Goal: Task Accomplishment & Management: Manage account settings

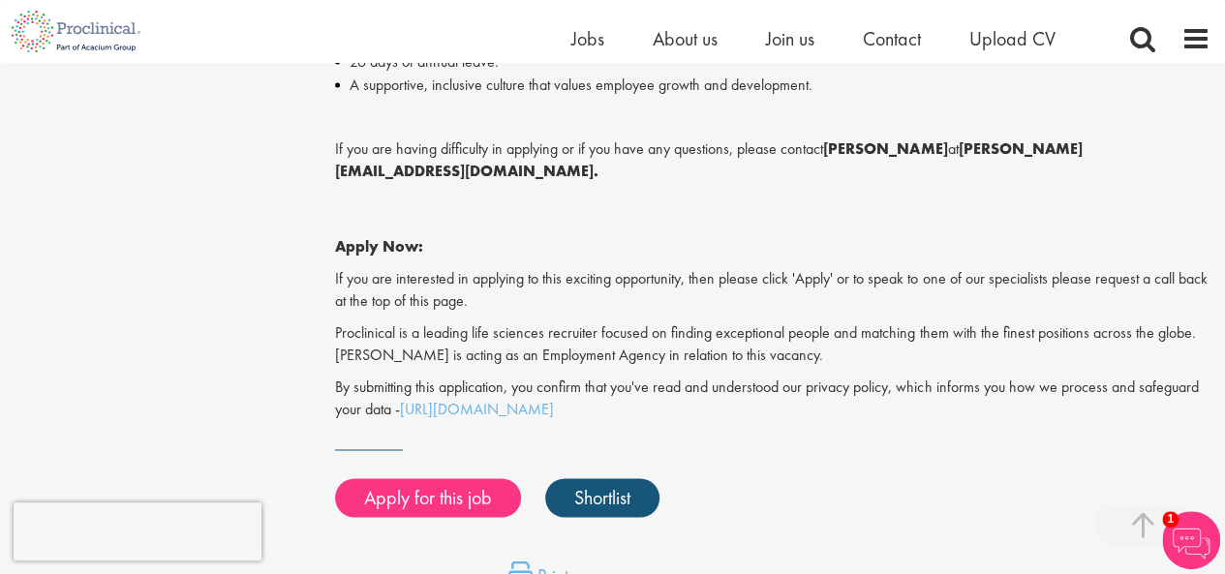
scroll to position [1377, 0]
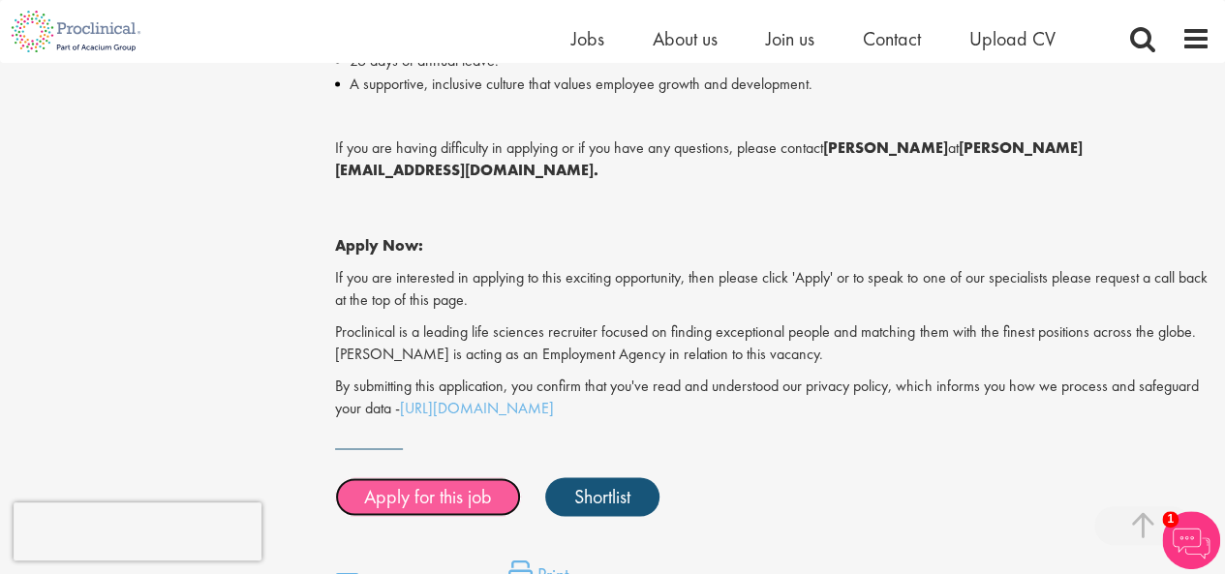
click at [434, 477] on link "Apply for this job" at bounding box center [428, 496] width 186 height 39
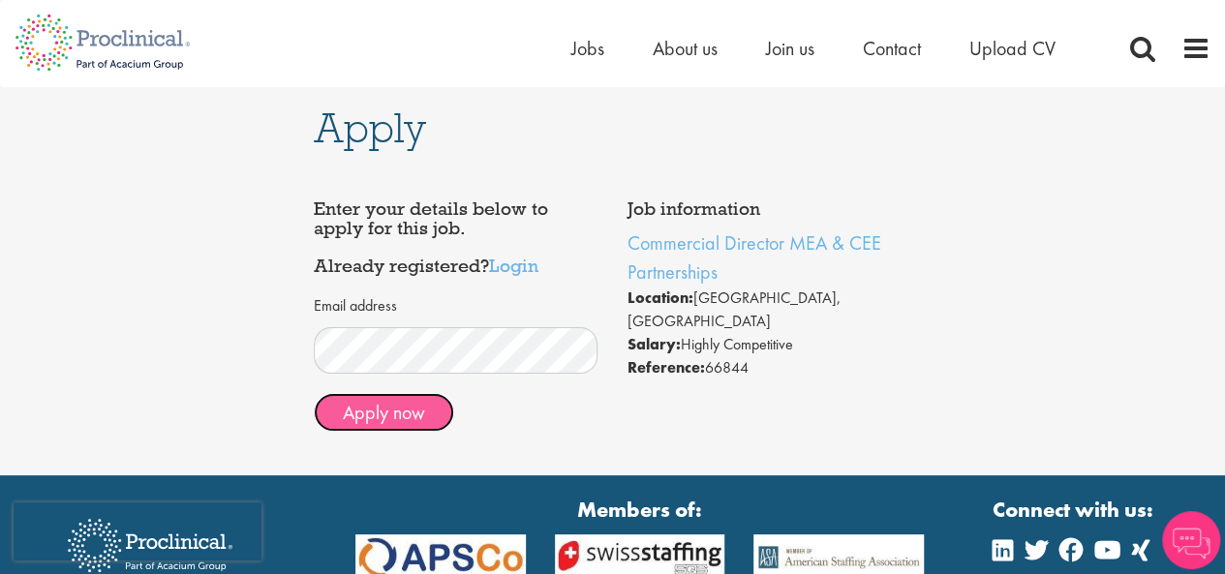
click at [407, 412] on button "Apply now" at bounding box center [384, 412] width 140 height 39
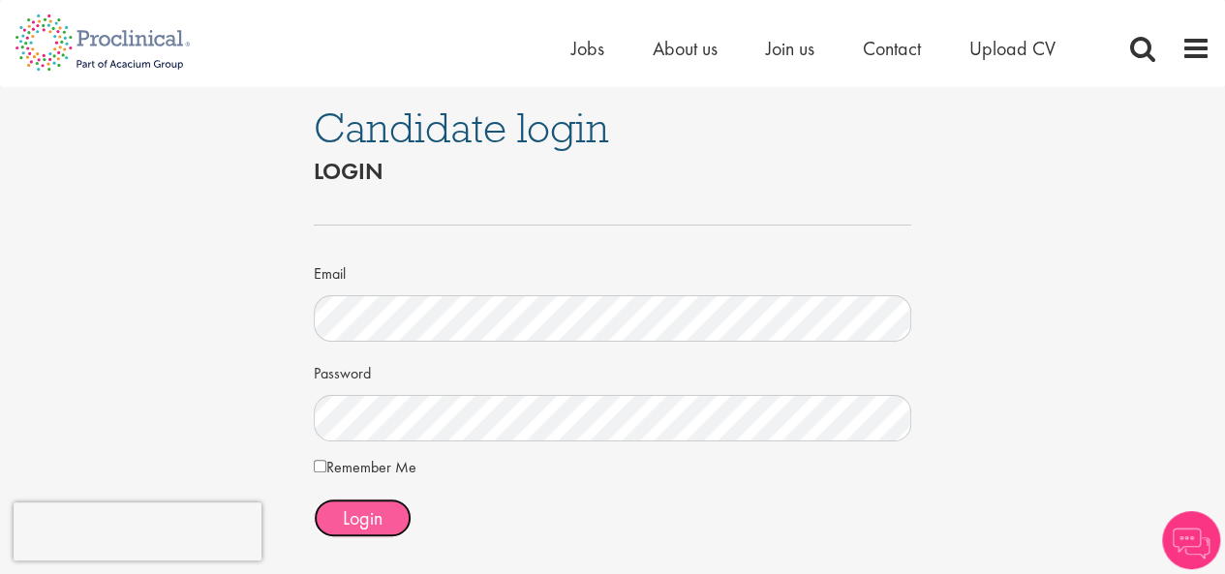
click at [364, 514] on span "Login" at bounding box center [363, 518] width 40 height 25
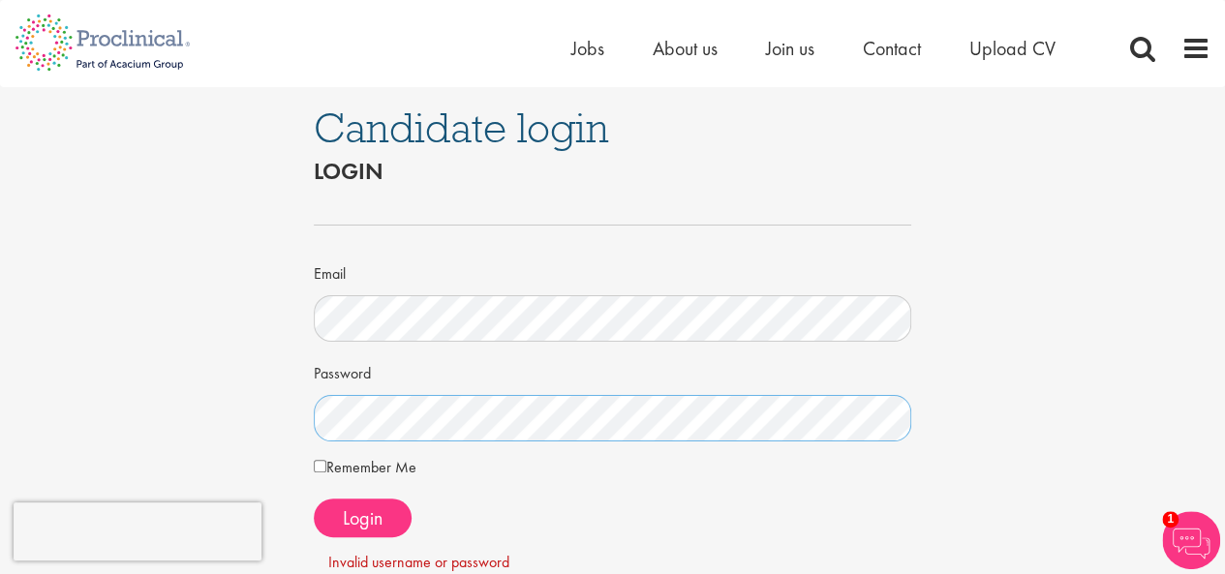
click at [199, 428] on div "Candidate login Login Email Password Remember Me" at bounding box center [612, 403] width 1254 height 633
click at [243, 423] on div "Candidate login Login Email Password Remember Me" at bounding box center [612, 403] width 1254 height 633
click at [377, 520] on span "Login" at bounding box center [363, 518] width 40 height 25
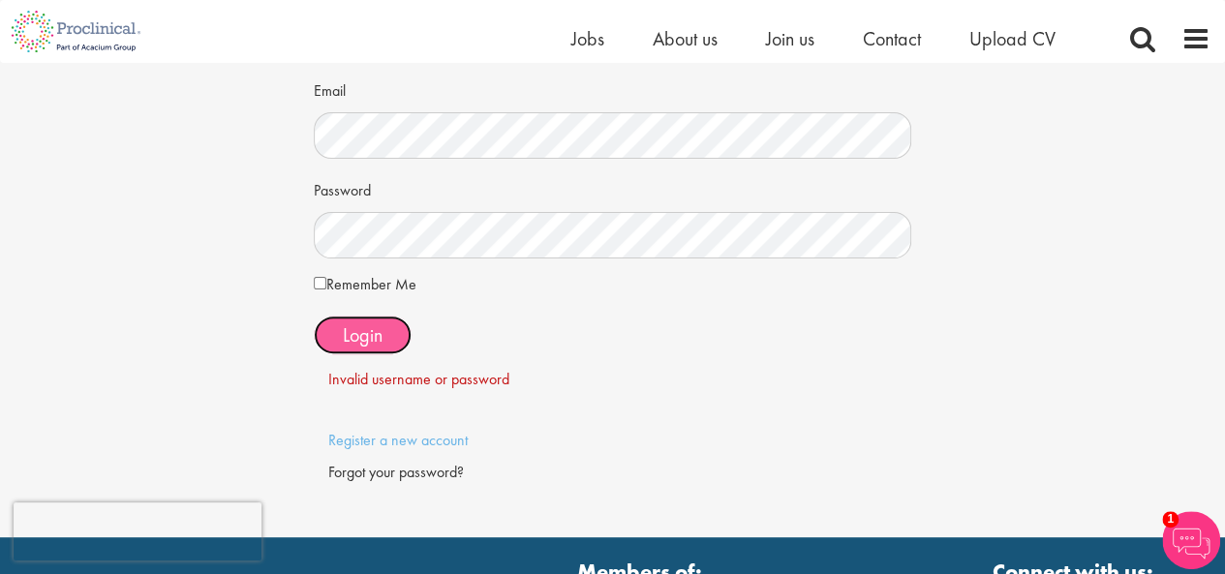
scroll to position [161, 0]
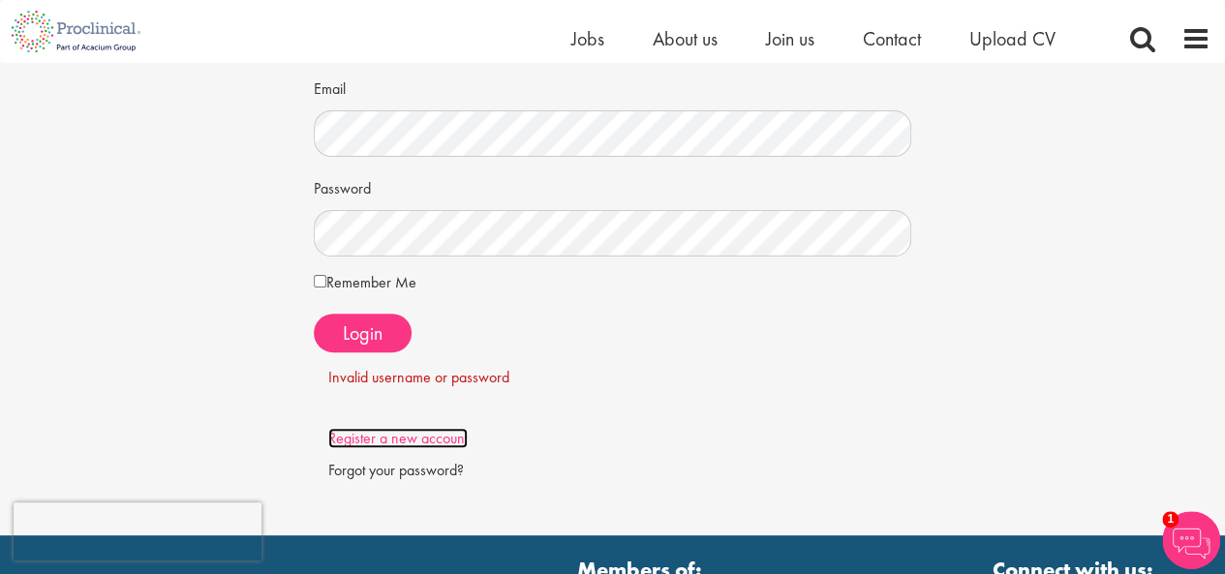
click at [434, 443] on link "Register a new account" at bounding box center [397, 438] width 139 height 20
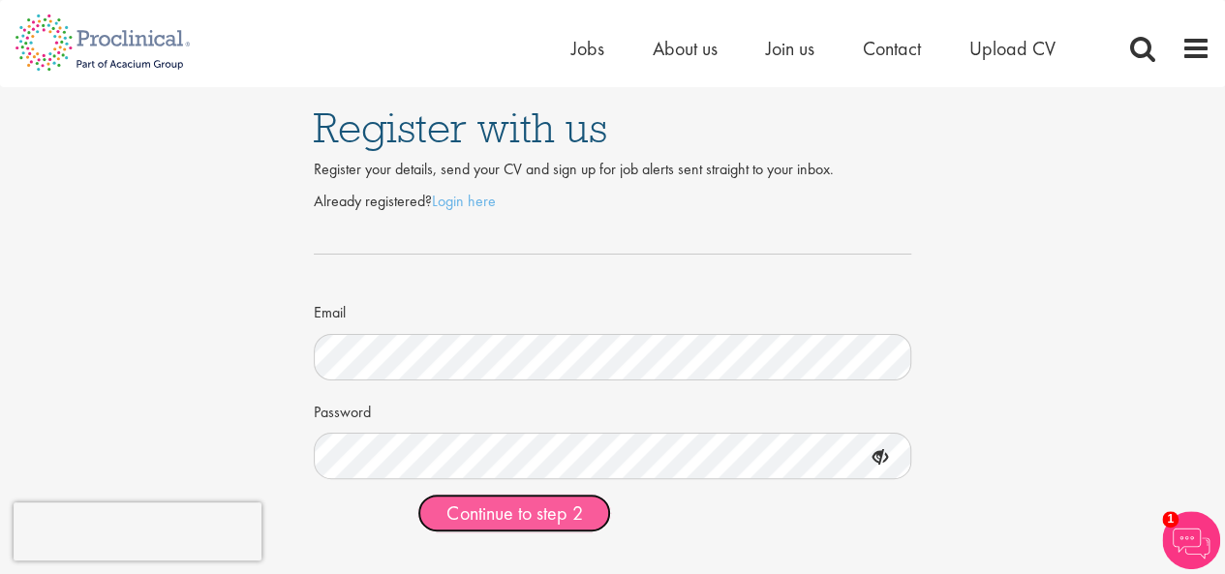
click at [468, 518] on span "Continue to step 2" at bounding box center [514, 513] width 136 height 25
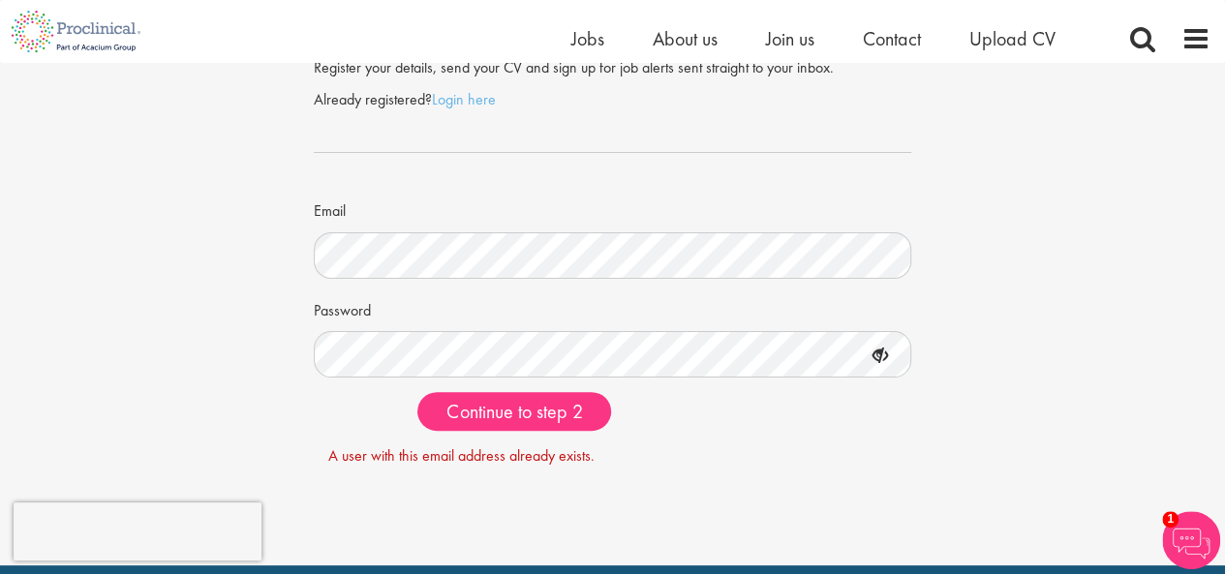
scroll to position [72, 0]
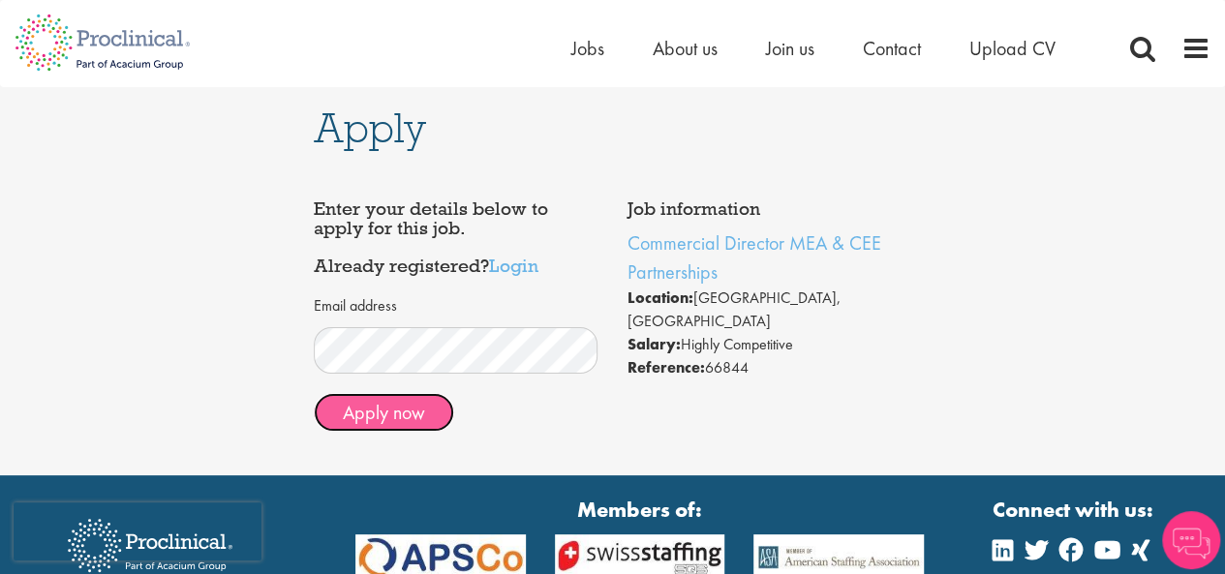
click at [395, 412] on button "Apply now" at bounding box center [384, 412] width 140 height 39
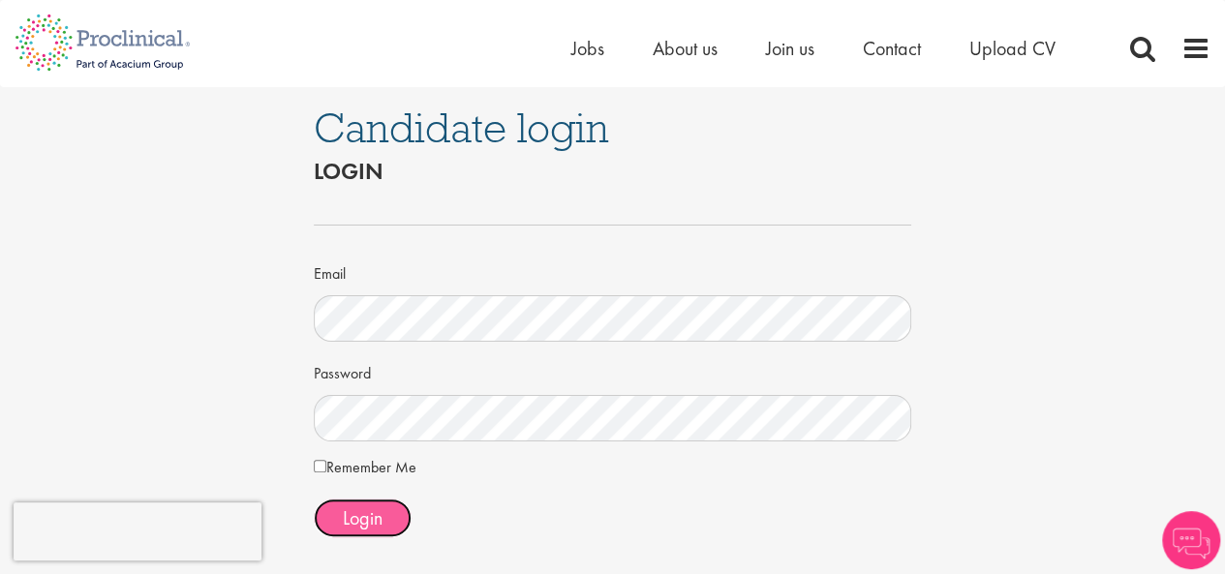
click at [355, 506] on span "Login" at bounding box center [363, 518] width 40 height 25
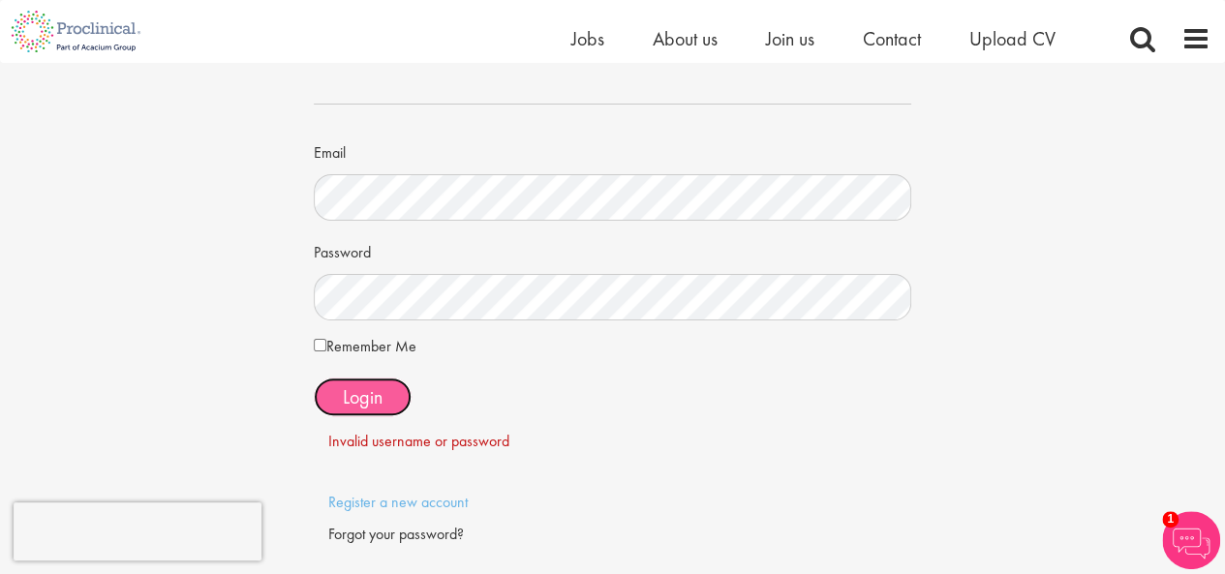
scroll to position [134, 0]
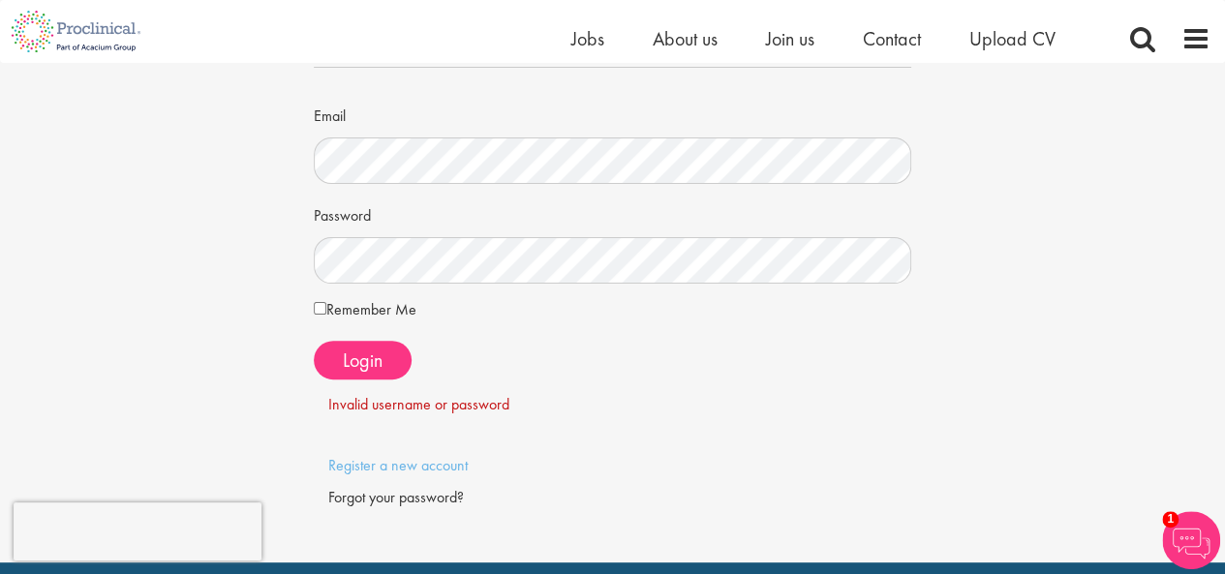
click at [367, 498] on div "Forgot your password?" at bounding box center [612, 498] width 569 height 22
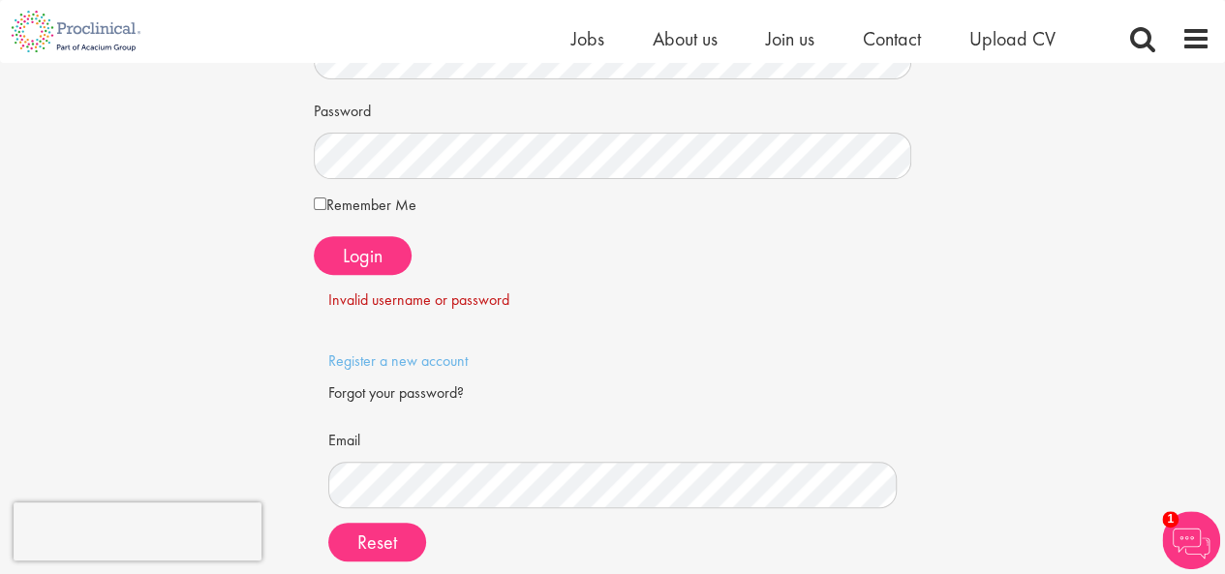
scroll to position [240, 0]
click at [372, 541] on span "Reset" at bounding box center [377, 540] width 40 height 25
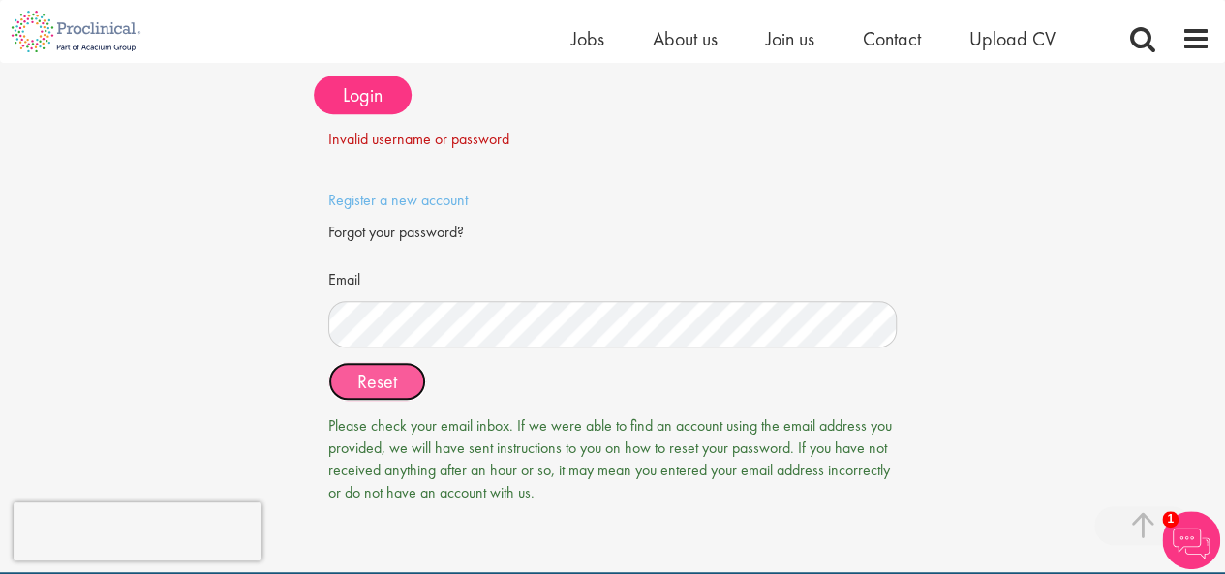
scroll to position [401, 0]
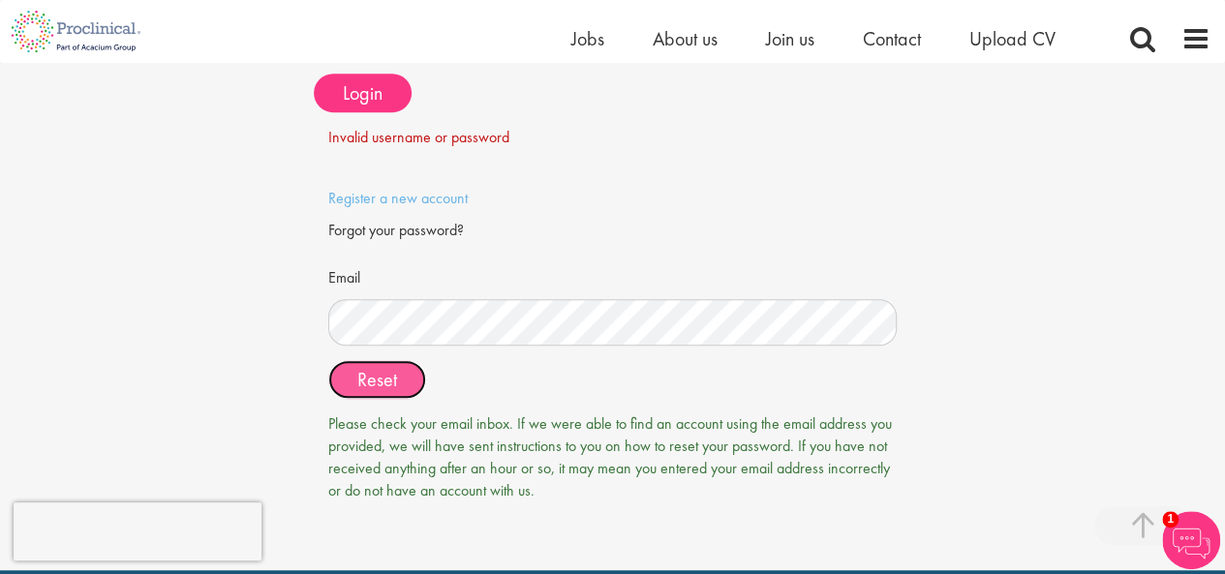
click at [380, 381] on span "Reset" at bounding box center [377, 379] width 40 height 25
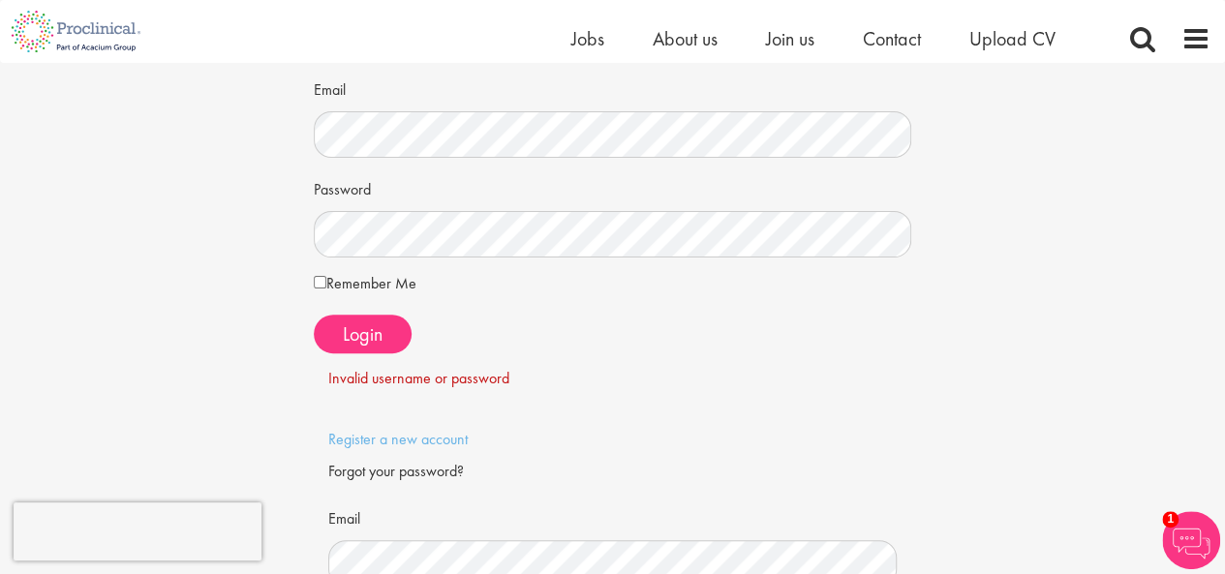
scroll to position [164, 0]
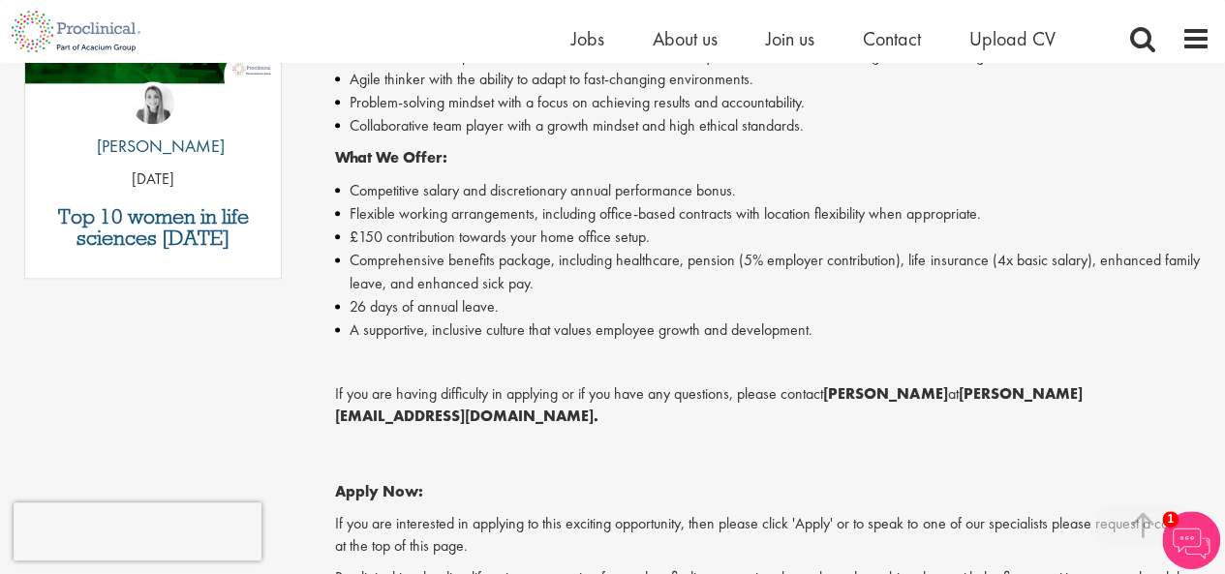
scroll to position [1137, 0]
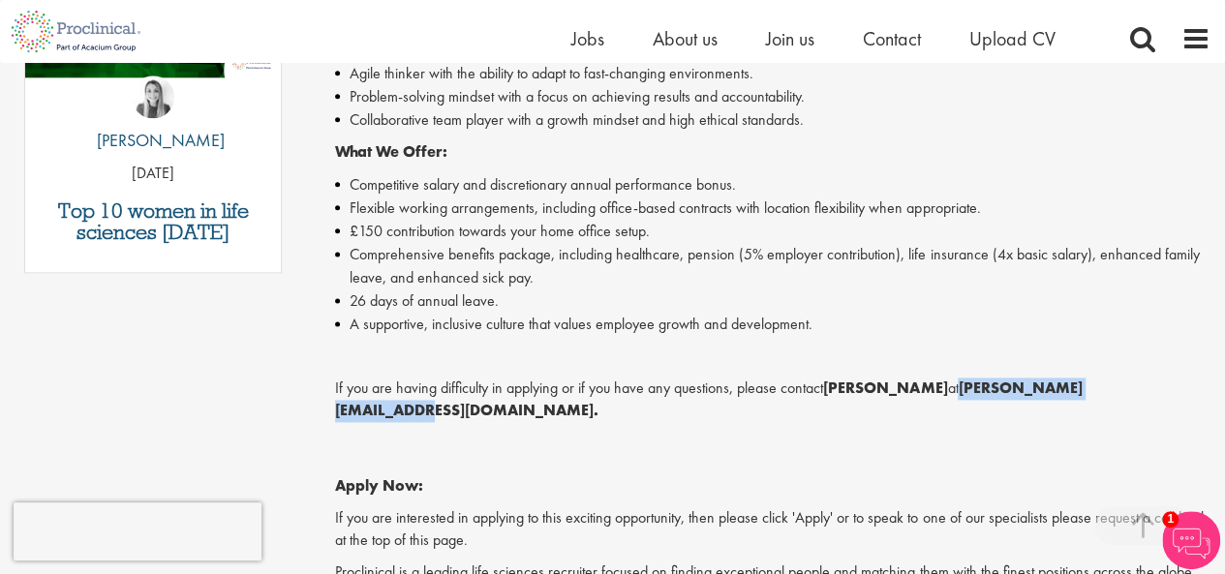
drag, startPoint x: 955, startPoint y: 365, endPoint x: 1129, endPoint y: 357, distance: 174.5
click at [1082, 378] on strong "n.daniel@proclinical.com." at bounding box center [708, 399] width 747 height 43
copy strong "n.daniel@proclinical.com"
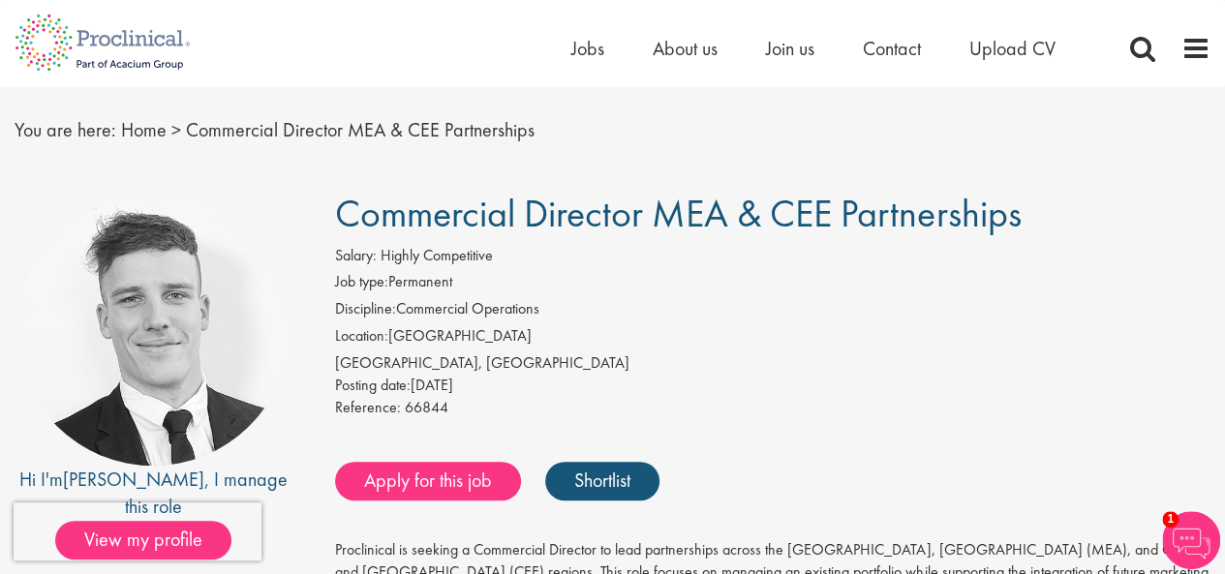
scroll to position [0, 0]
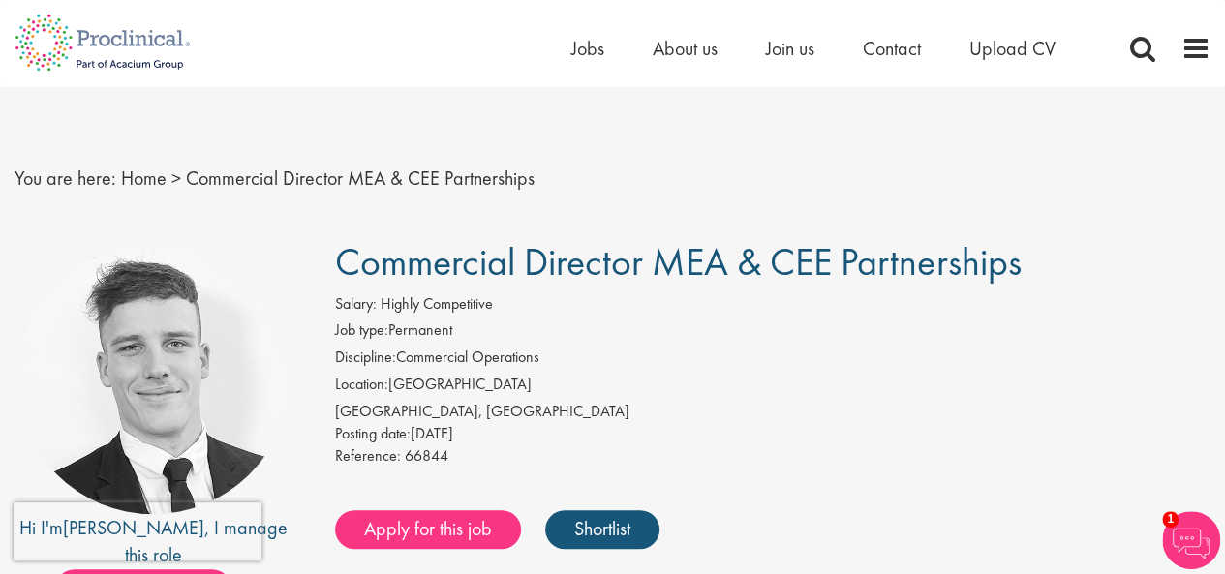
drag, startPoint x: 344, startPoint y: 254, endPoint x: 1056, endPoint y: 241, distance: 712.0
click at [1056, 241] on h1 "Commercial Director MEA & CEE Partnerships" at bounding box center [773, 262] width 876 height 43
copy span "Commercial Director MEA & CEE Partnerships"
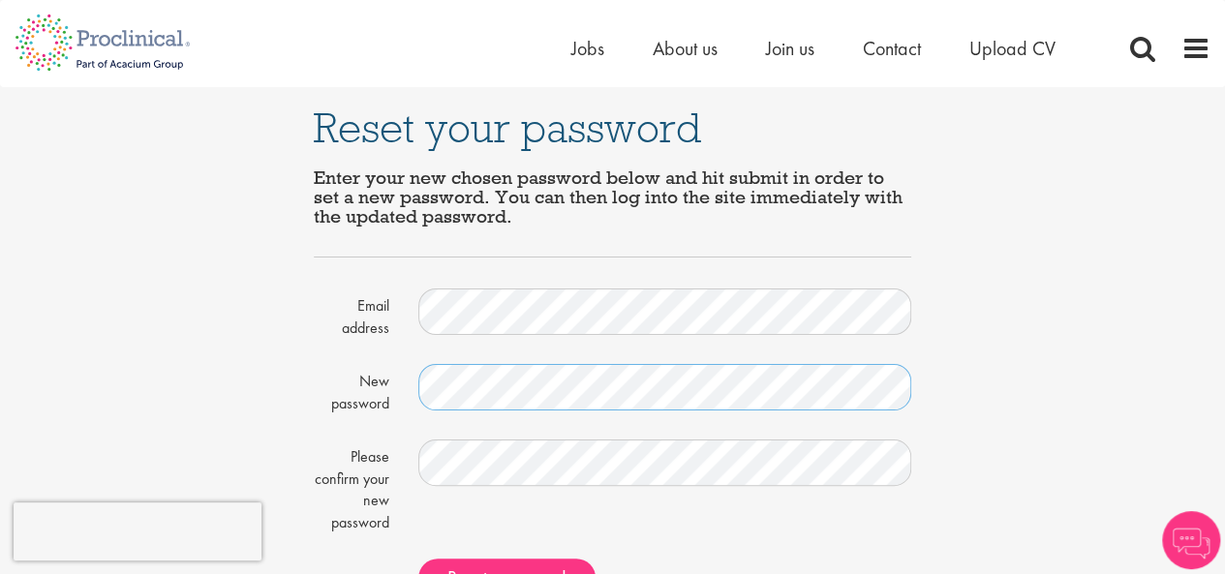
click at [375, 364] on div "New password" at bounding box center [613, 394] width 628 height 61
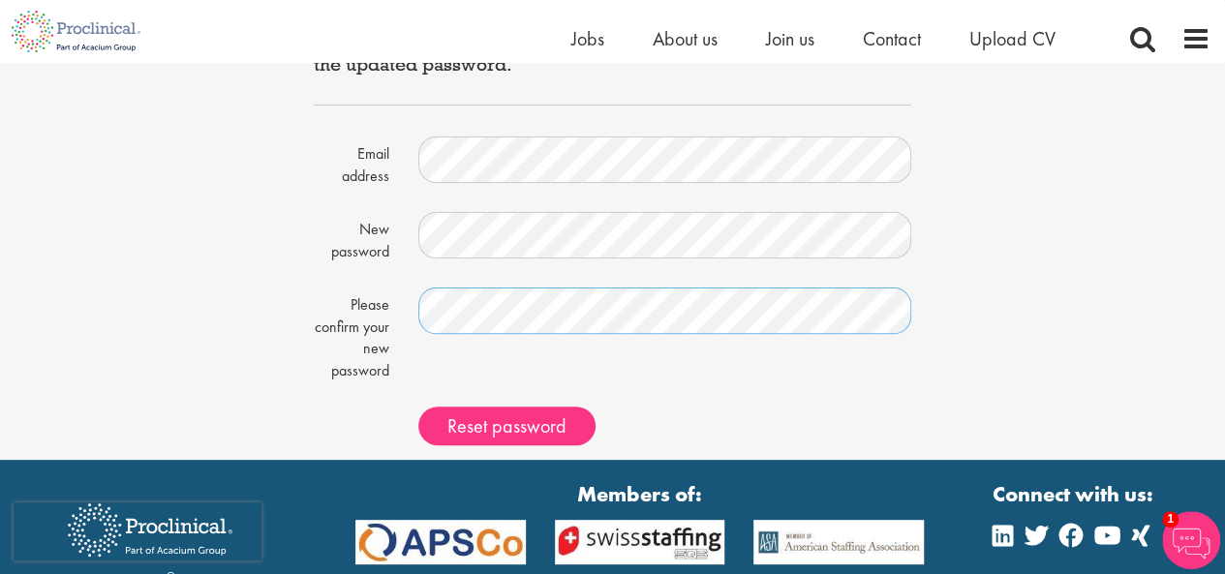
scroll to position [129, 0]
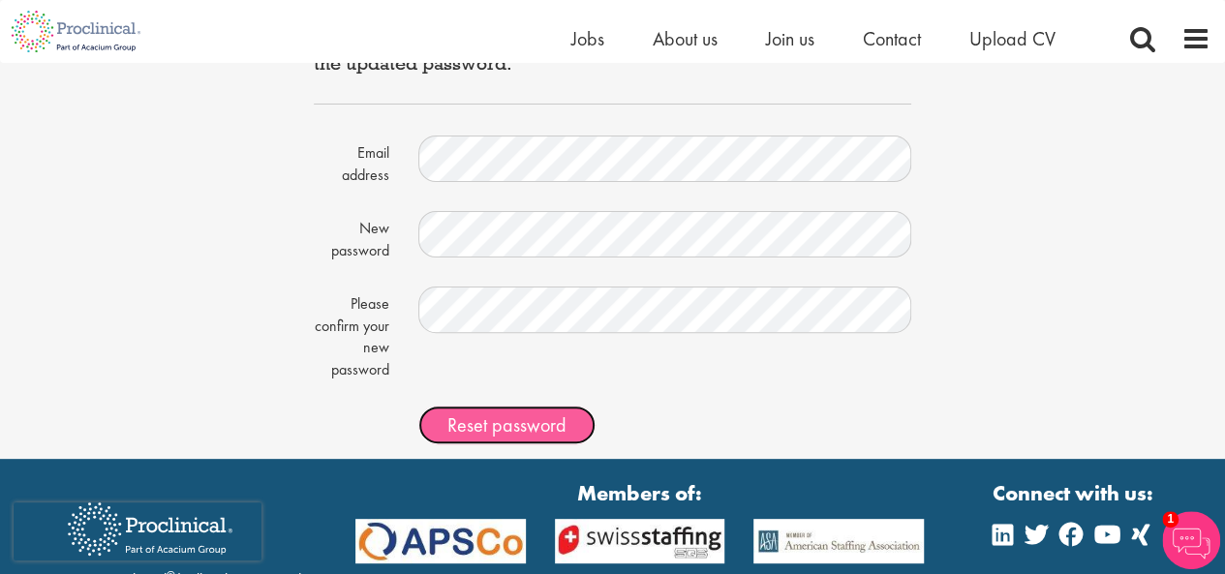
click at [492, 423] on span "Reset password" at bounding box center [506, 425] width 119 height 25
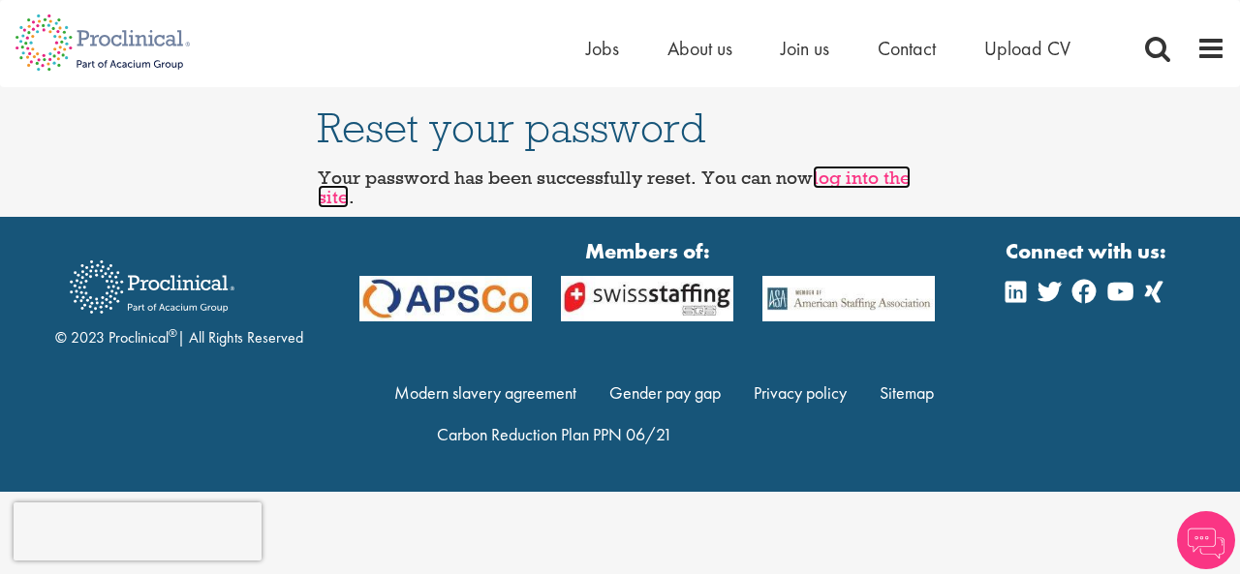
click at [833, 173] on link "log into the site" at bounding box center [614, 187] width 593 height 43
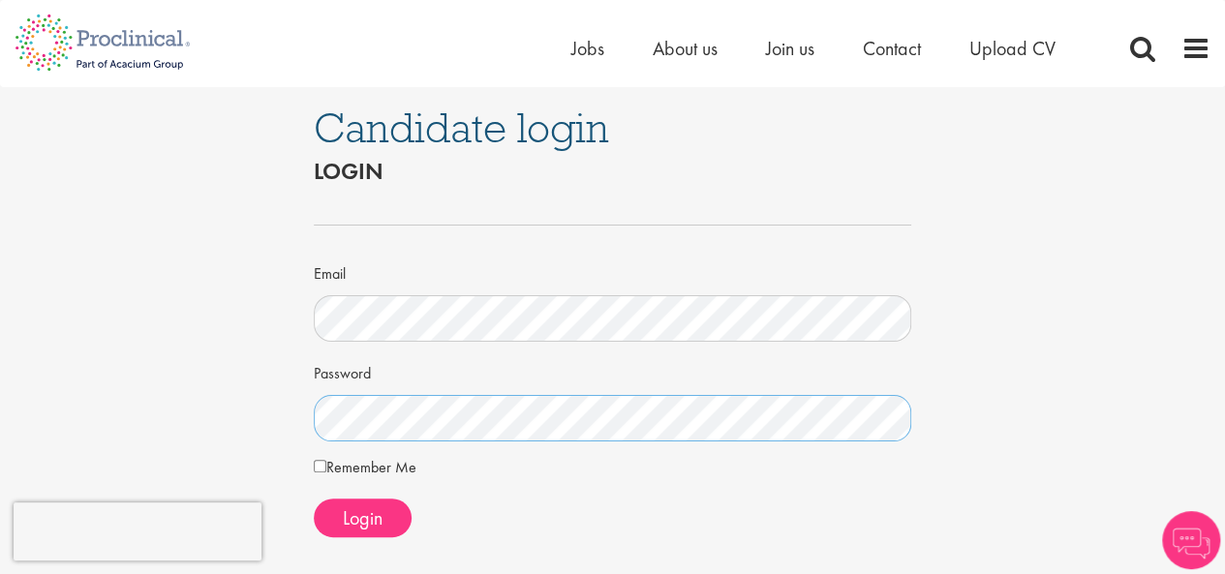
click at [188, 421] on div "Candidate login Login Email Password Remember Me" at bounding box center [612, 392] width 1254 height 611
click at [346, 513] on span "Login" at bounding box center [363, 518] width 40 height 25
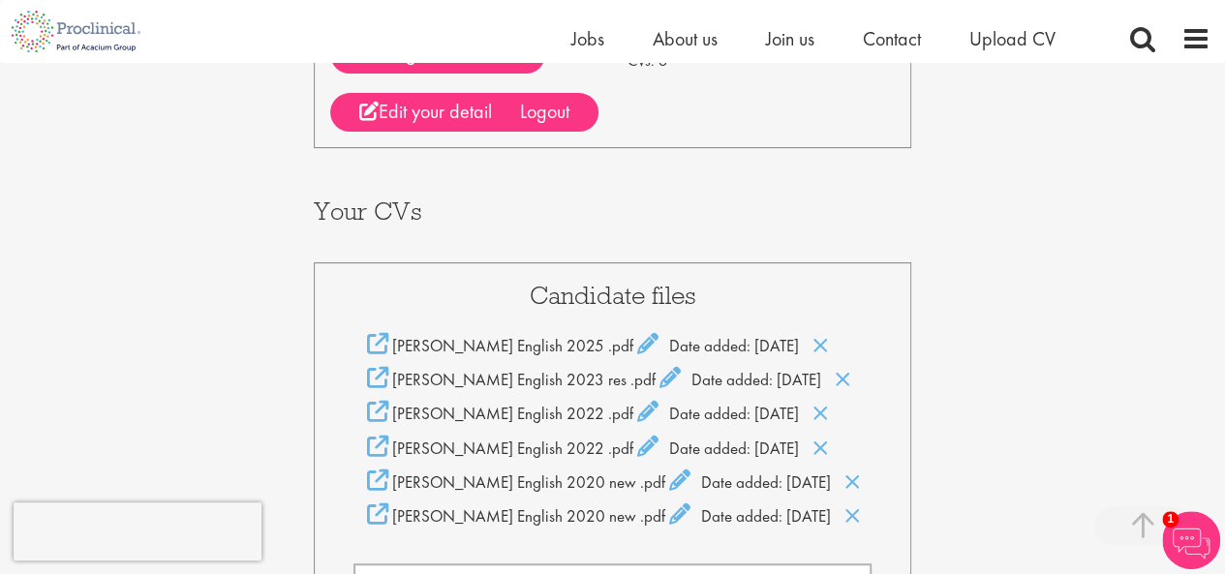
scroll to position [302, 0]
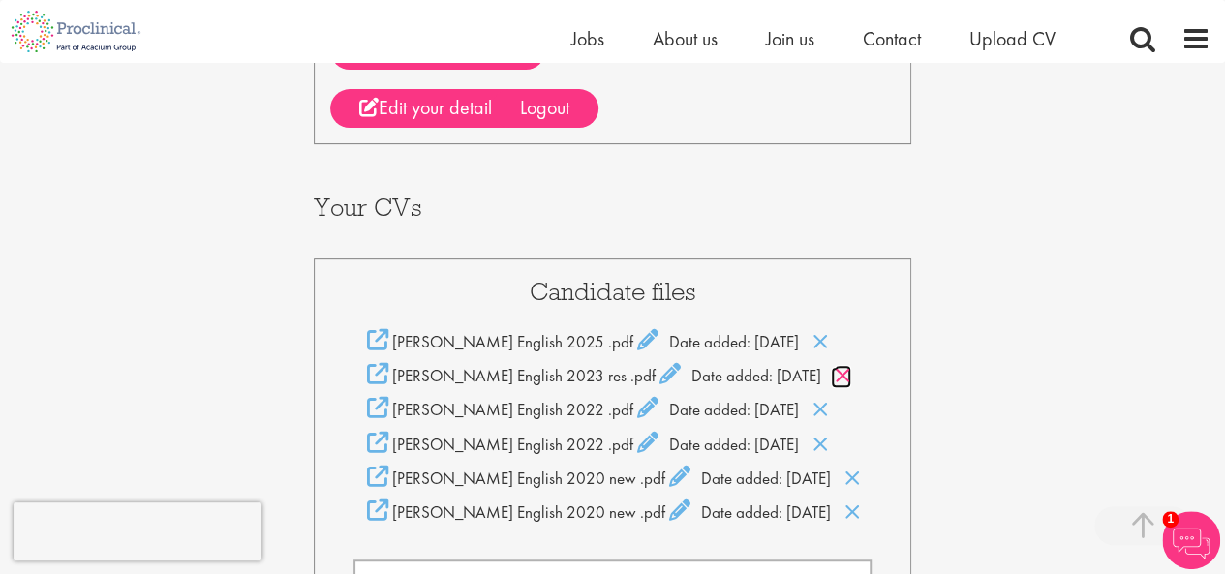
click at [842, 365] on icon at bounding box center [843, 375] width 16 height 21
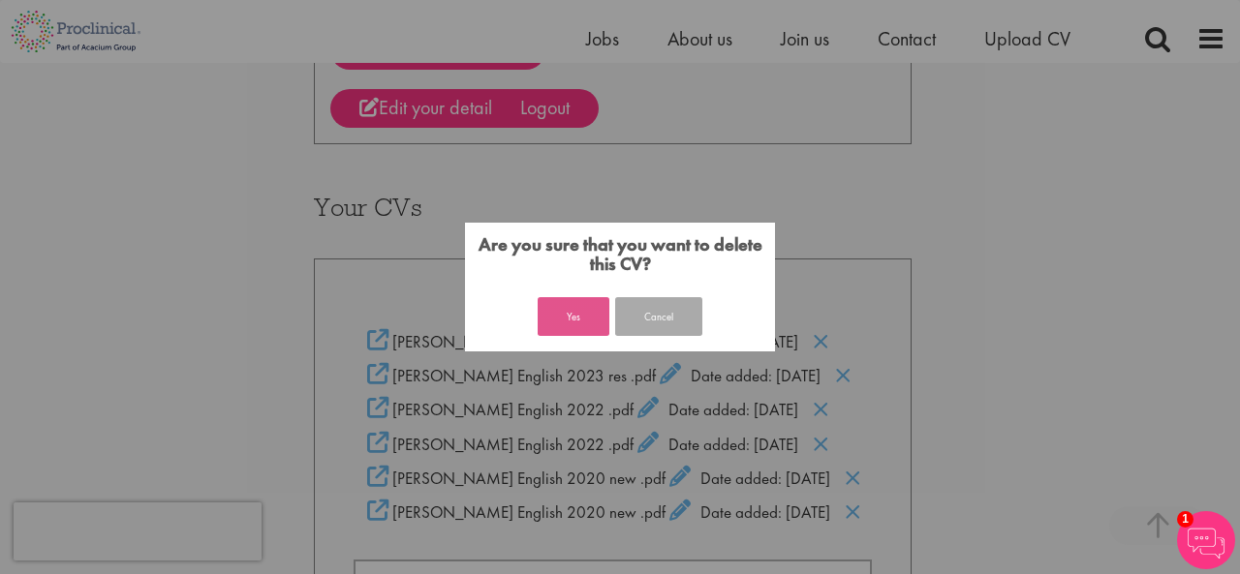
click at [546, 321] on button "Yes" at bounding box center [574, 316] width 72 height 39
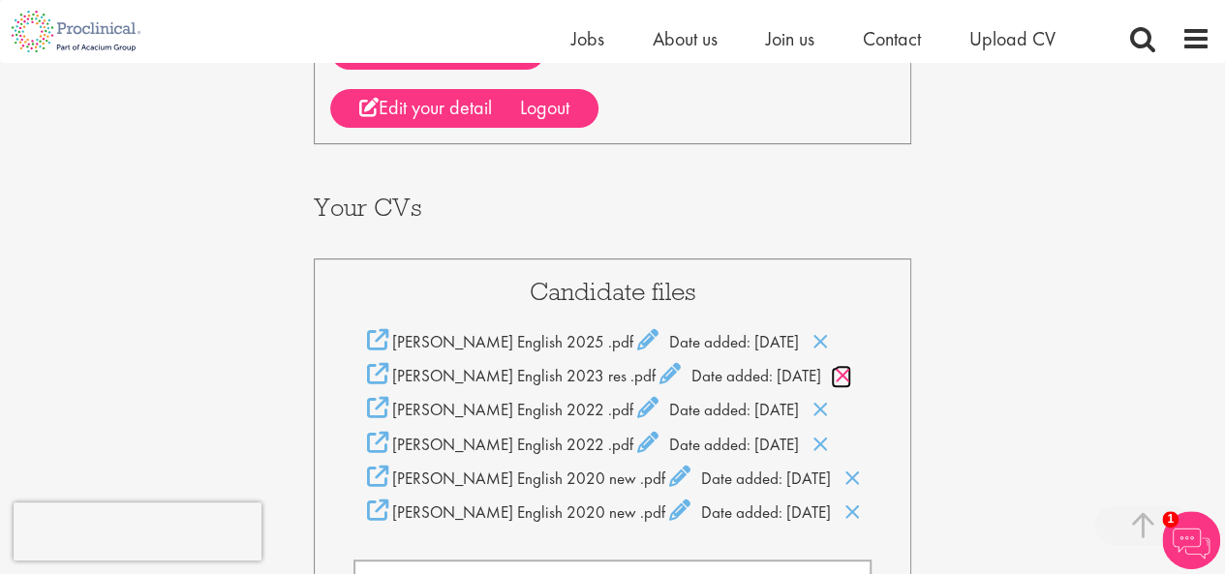
click at [843, 365] on icon at bounding box center [843, 375] width 16 height 21
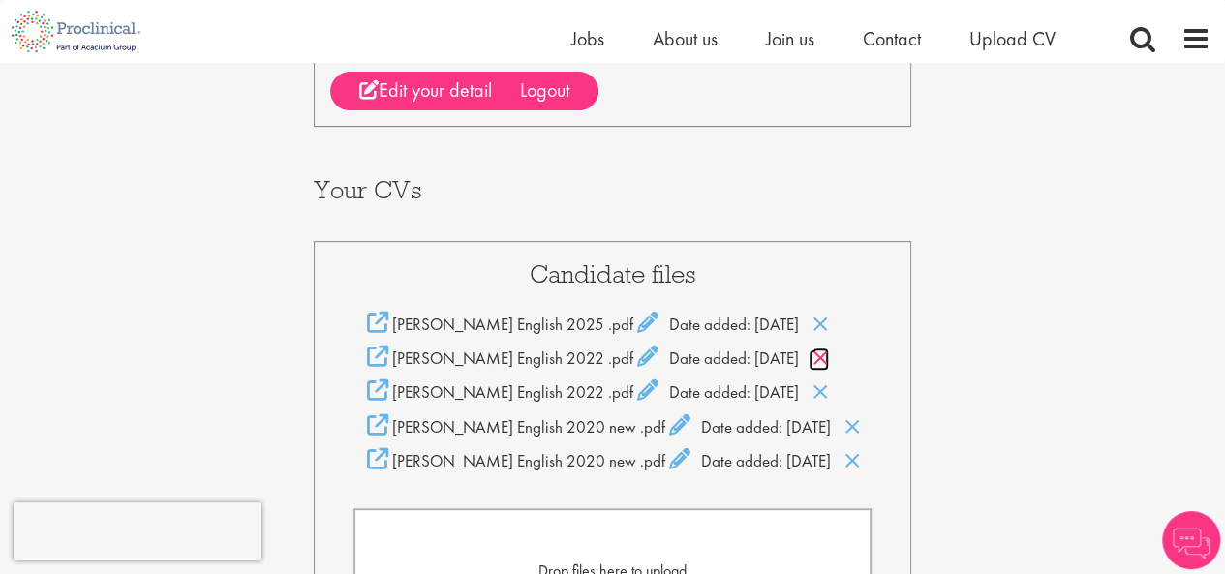
click at [813, 348] on icon at bounding box center [821, 358] width 16 height 21
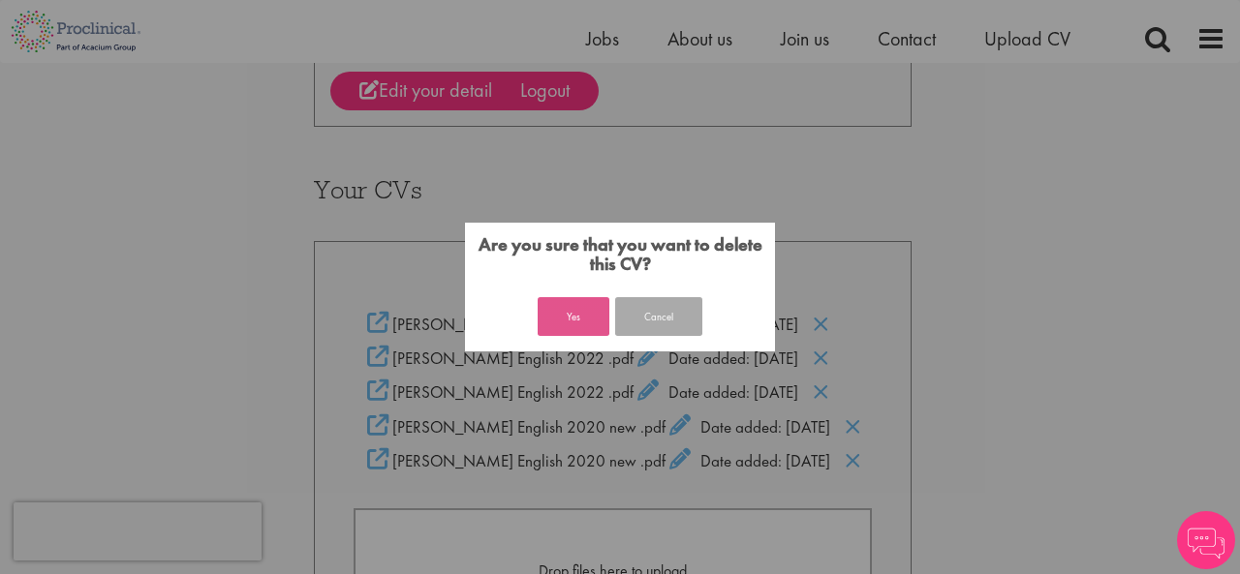
click at [556, 317] on button "Yes" at bounding box center [574, 316] width 72 height 39
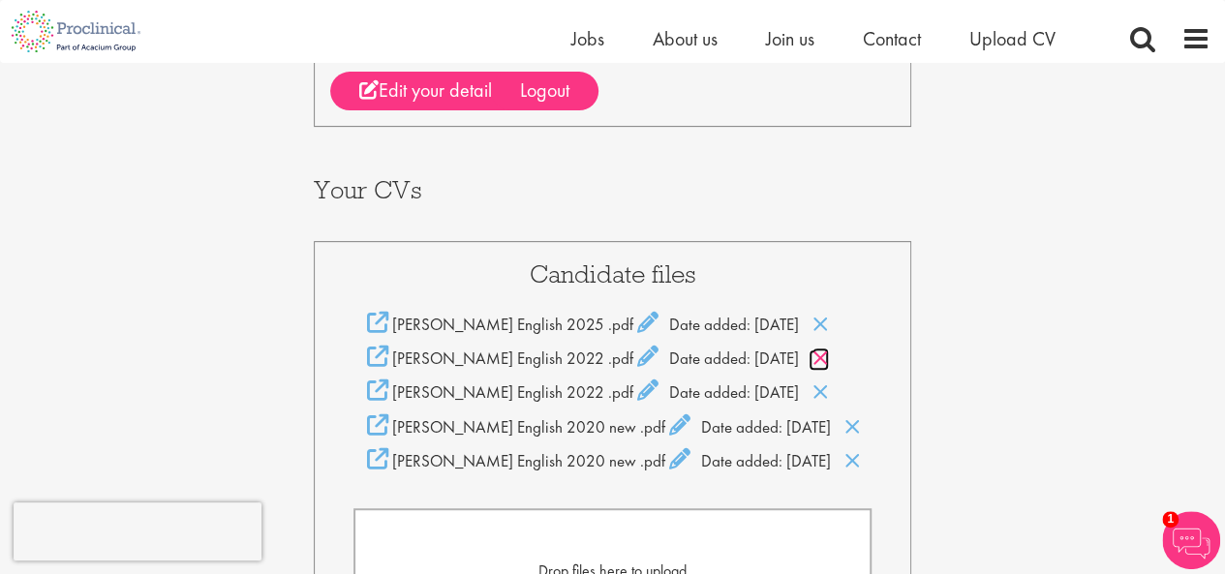
click at [813, 348] on icon at bounding box center [821, 358] width 16 height 21
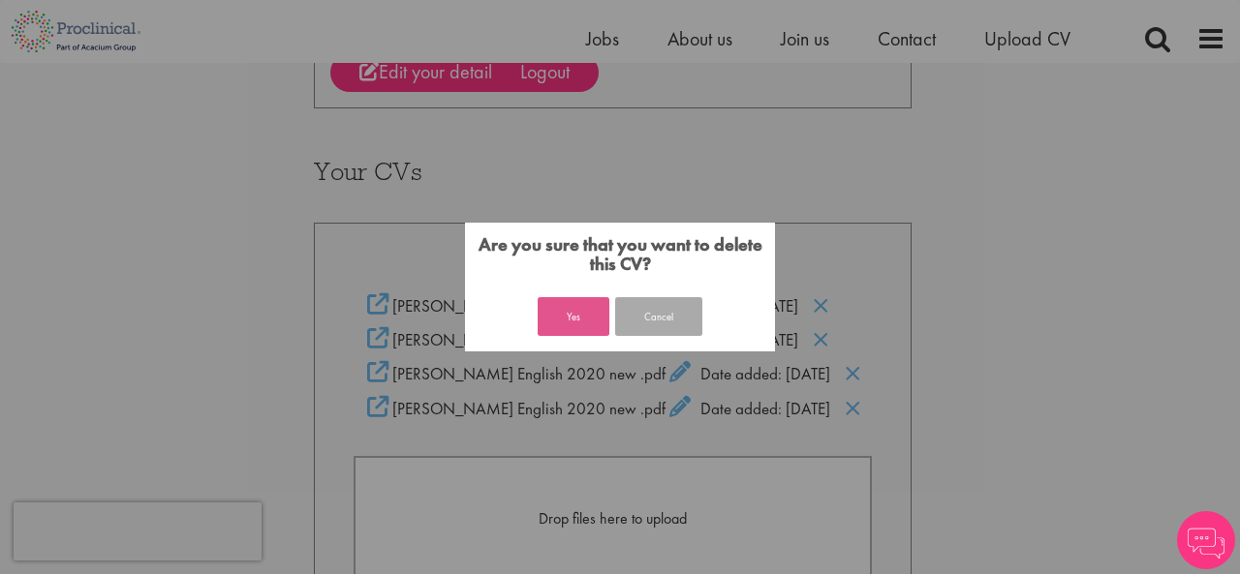
click at [550, 317] on button "Yes" at bounding box center [574, 316] width 72 height 39
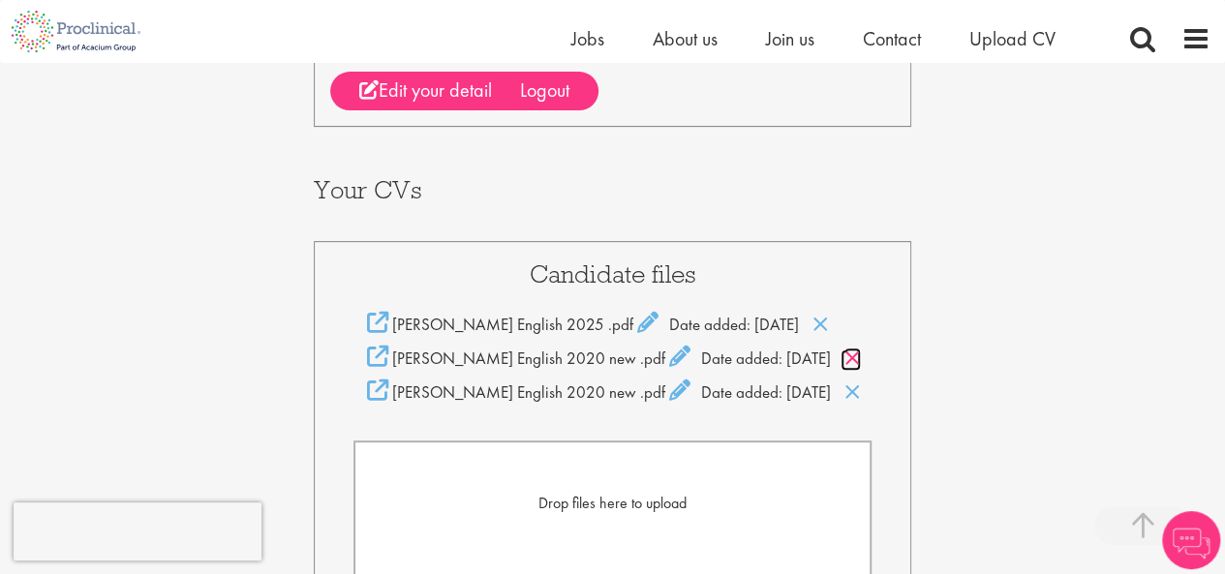
click at [850, 348] on icon at bounding box center [853, 358] width 16 height 21
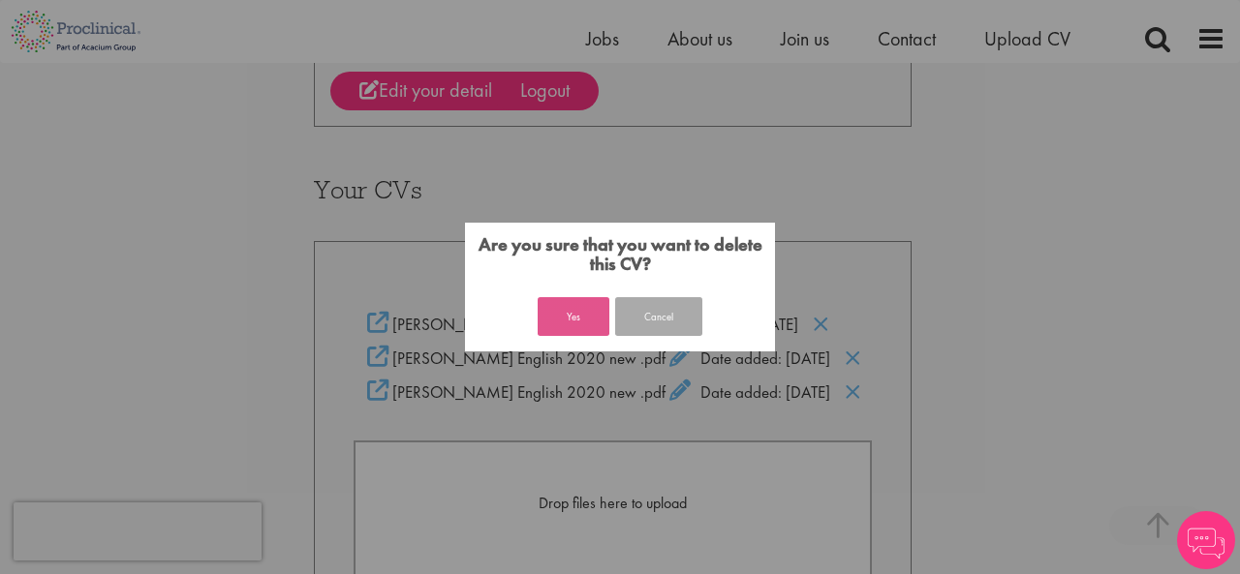
click at [555, 321] on button "Yes" at bounding box center [574, 316] width 72 height 39
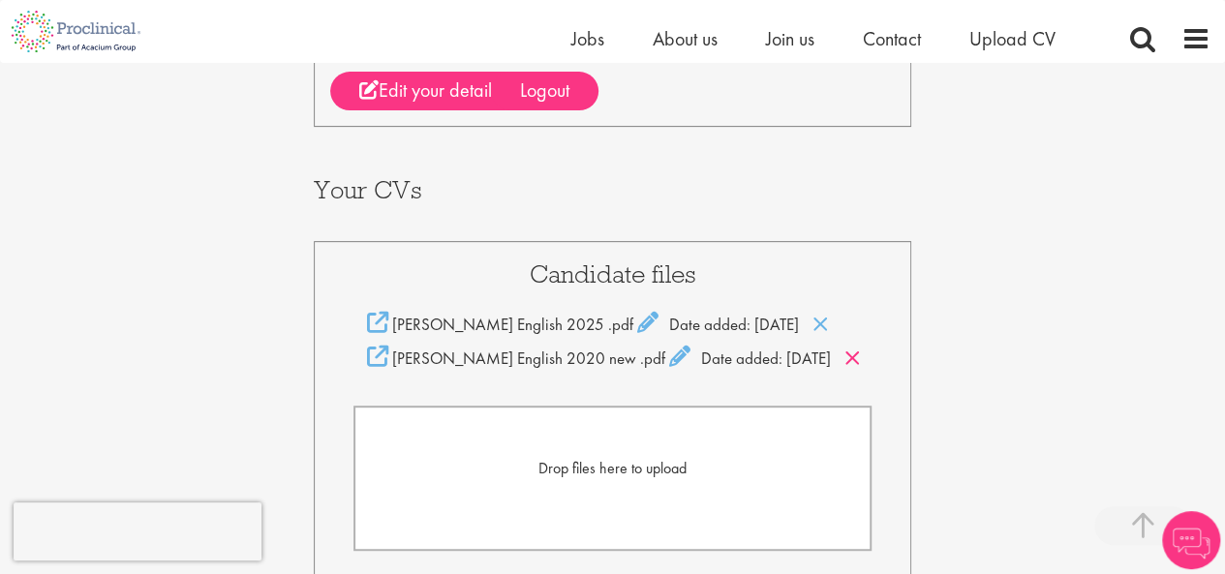
scroll to position [320, 0]
click at [854, 348] on icon at bounding box center [853, 358] width 16 height 21
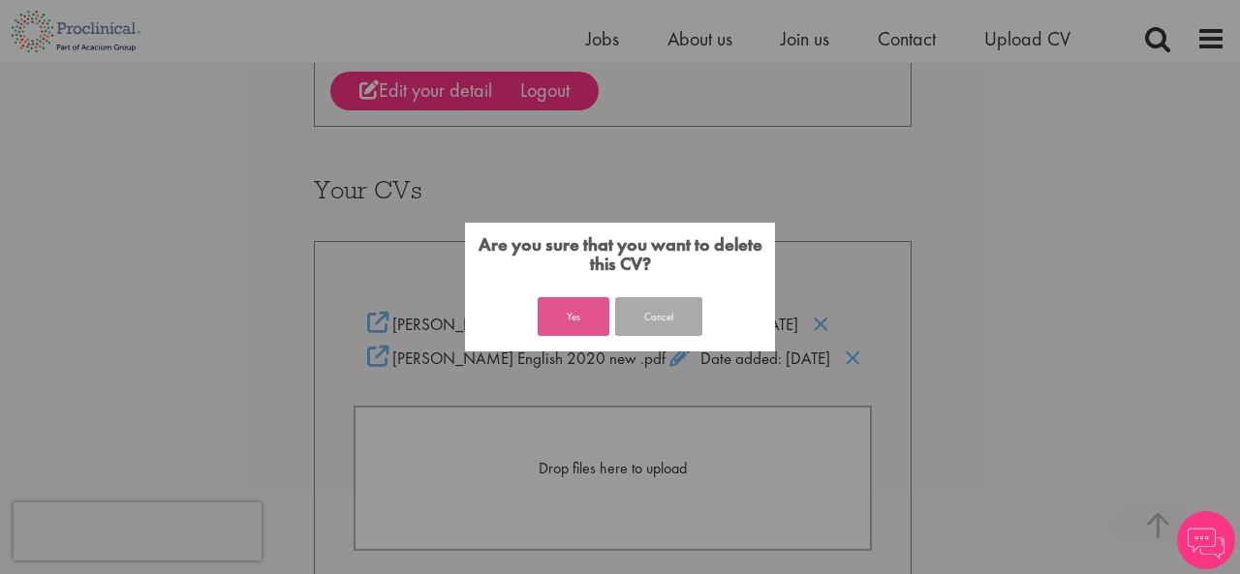
click at [577, 321] on button "Yes" at bounding box center [574, 316] width 72 height 39
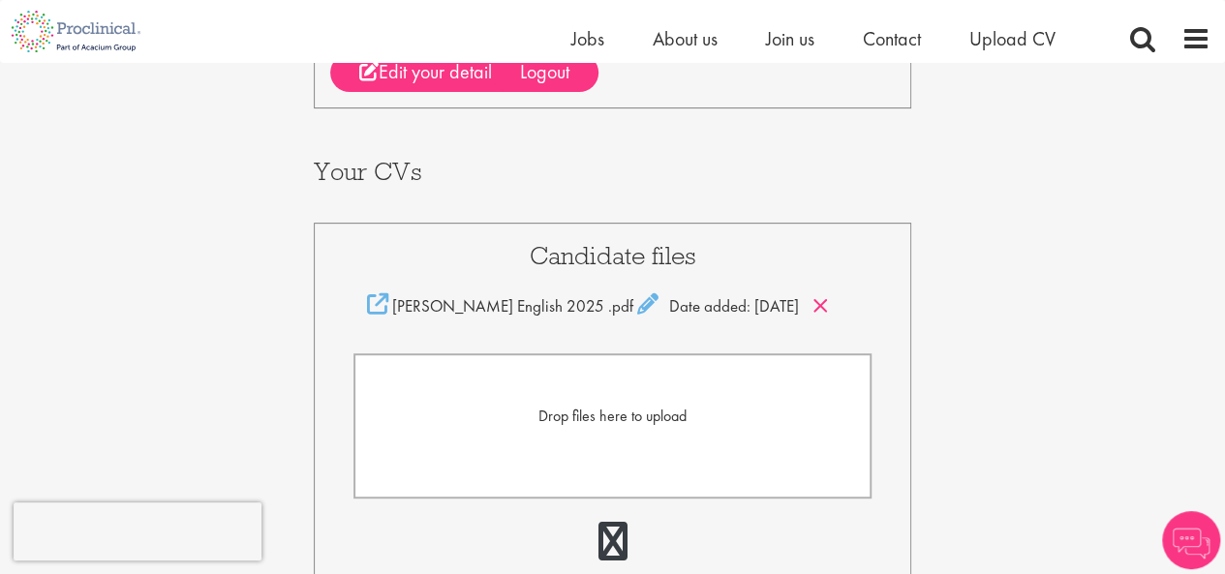
scroll to position [320, 0]
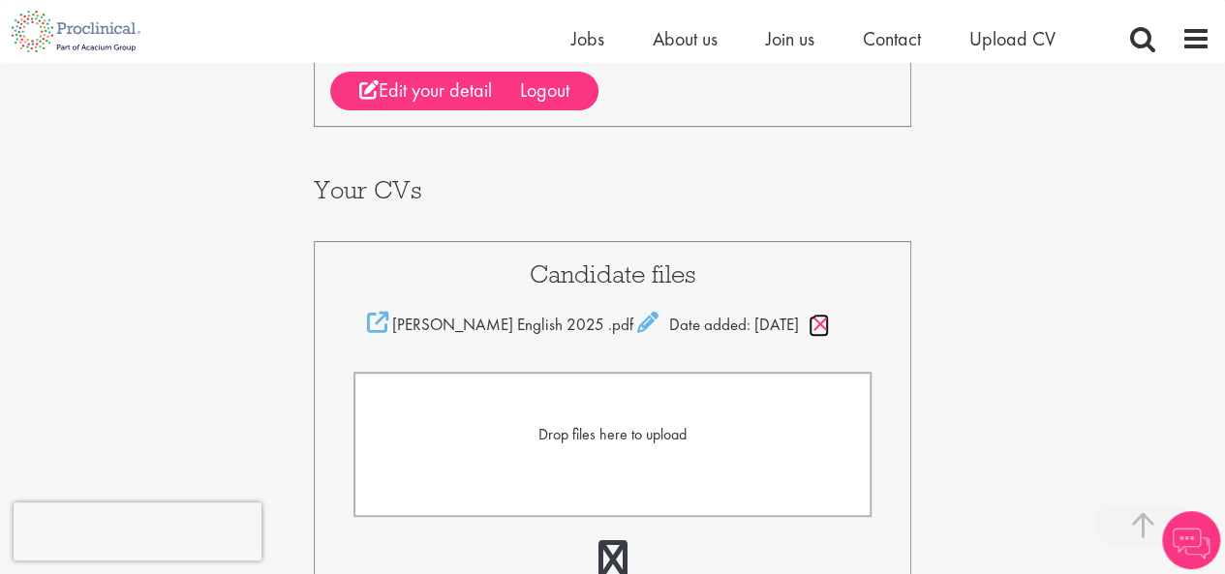
click at [817, 314] on icon at bounding box center [821, 324] width 16 height 21
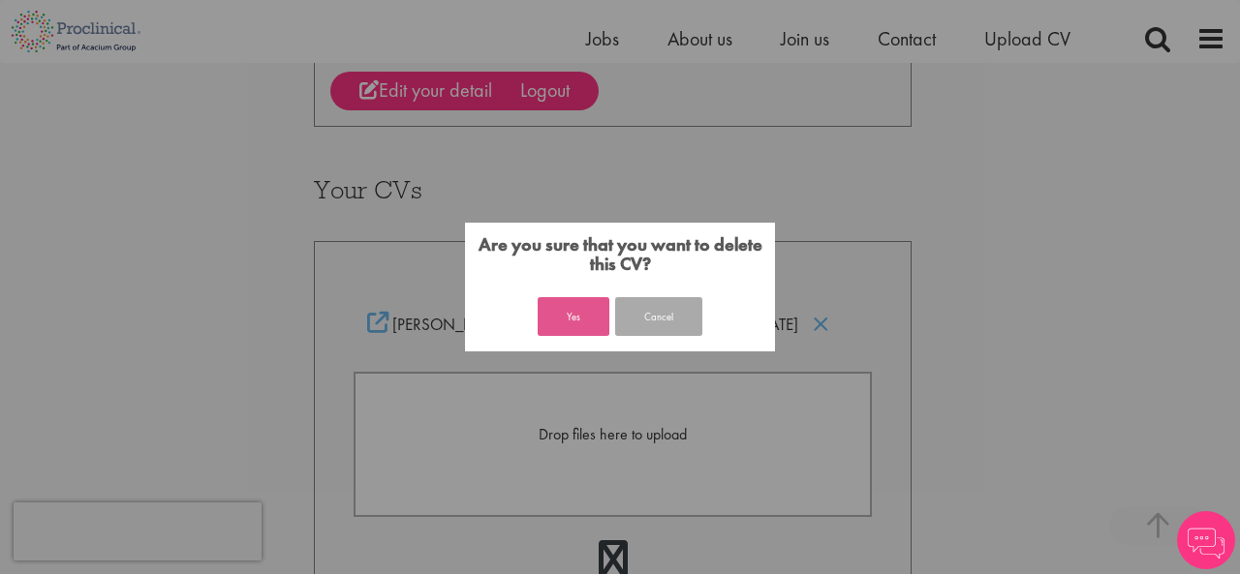
click at [558, 318] on button "Yes" at bounding box center [574, 316] width 72 height 39
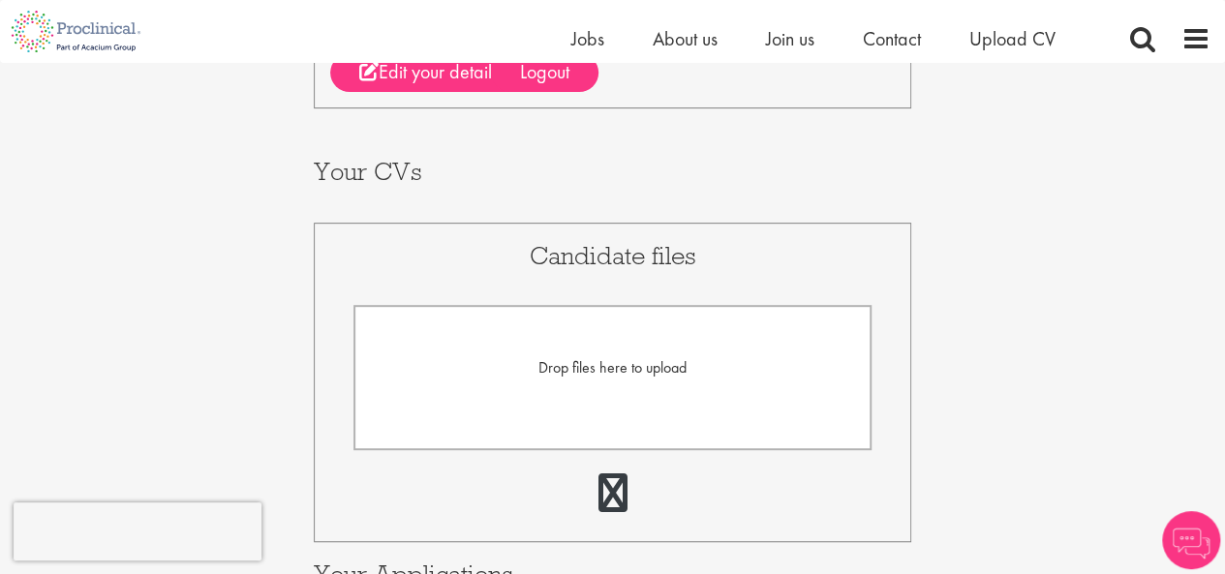
click at [571, 346] on form "Drop files here to upload" at bounding box center [613, 377] width 519 height 145
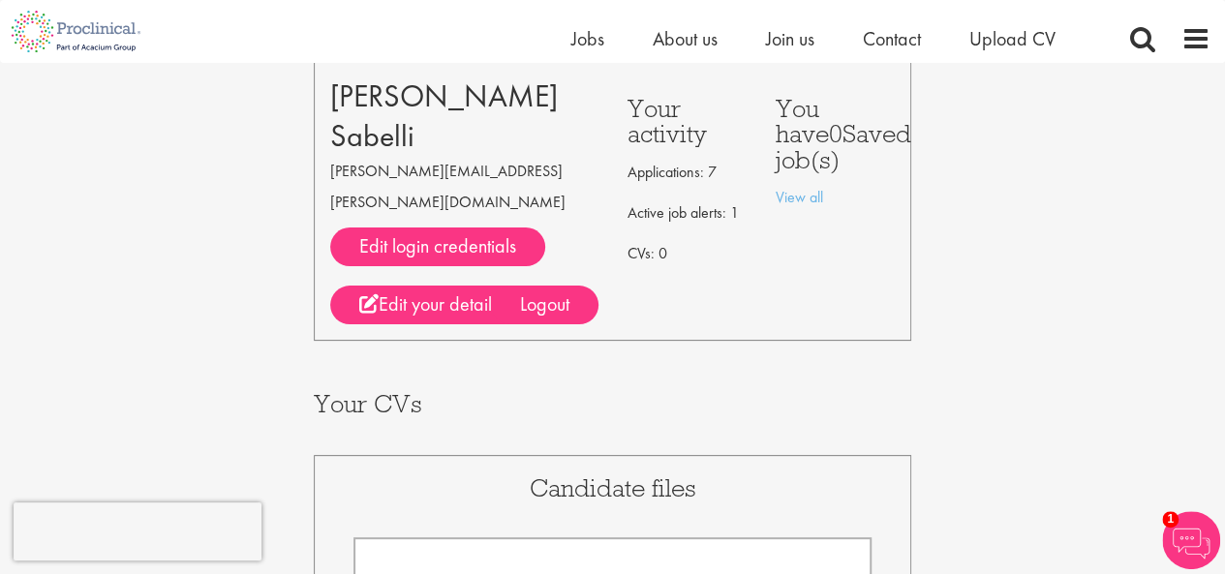
scroll to position [92, 0]
